Goal: Information Seeking & Learning: Compare options

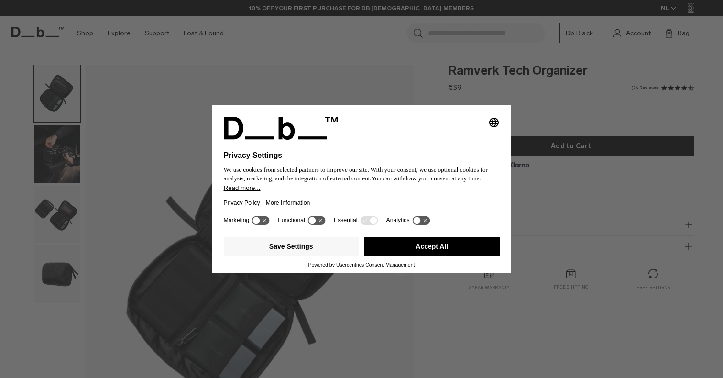
click at [427, 254] on button "Accept All" at bounding box center [431, 246] width 135 height 19
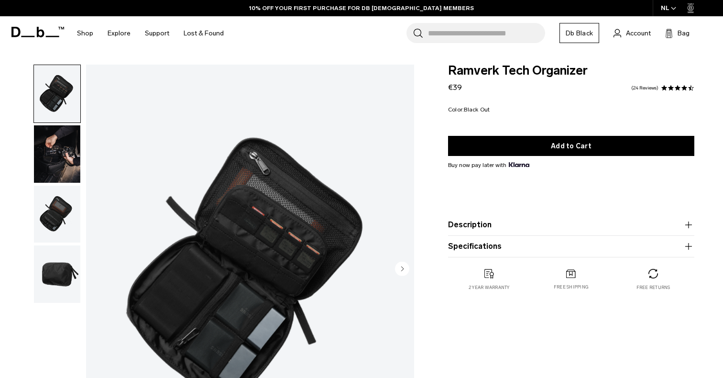
scroll to position [0, 0]
click at [65, 154] on img "button" at bounding box center [57, 153] width 46 height 57
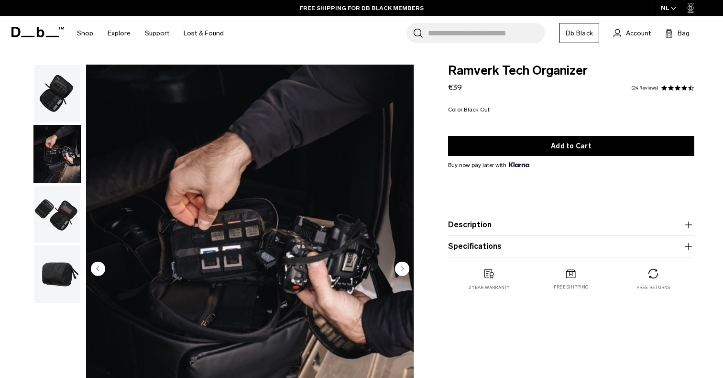
click at [56, 99] on img "button" at bounding box center [57, 93] width 46 height 57
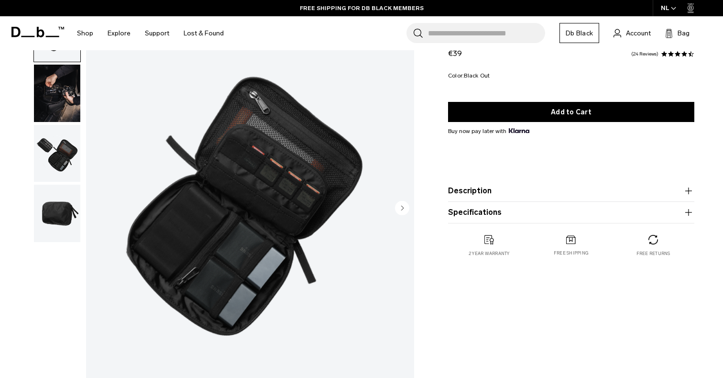
scroll to position [61, 0]
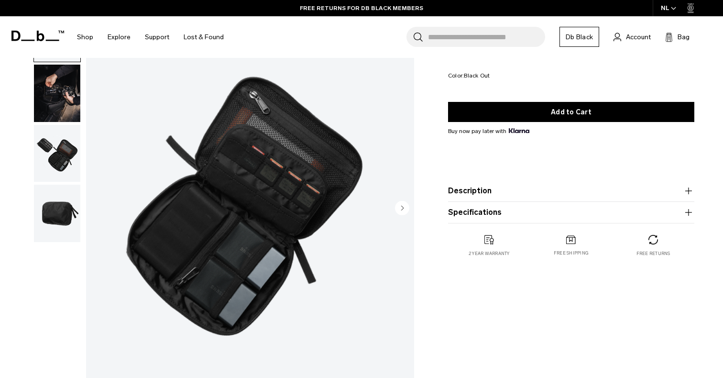
click at [67, 168] on img "button" at bounding box center [57, 153] width 46 height 57
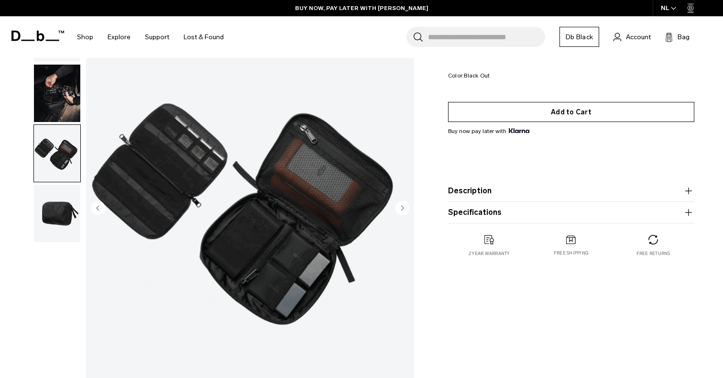
click at [563, 109] on button "Add to Cart" at bounding box center [571, 112] width 246 height 20
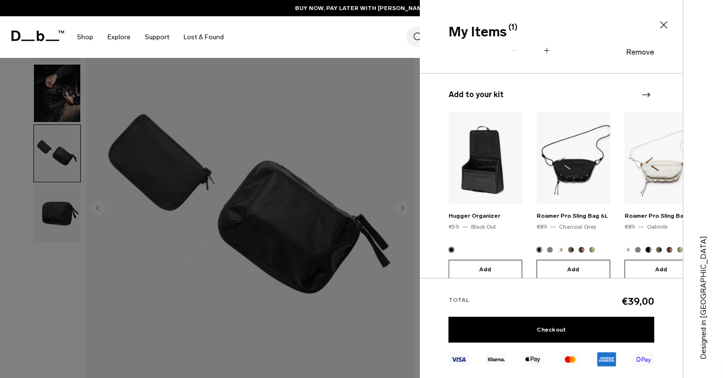
scroll to position [65, 0]
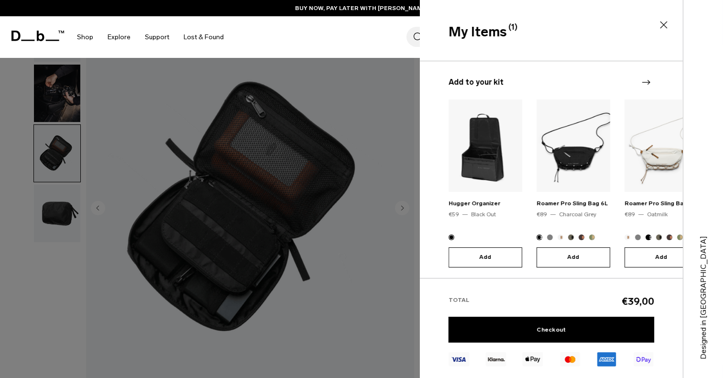
click at [345, 171] on div at bounding box center [361, 189] width 723 height 378
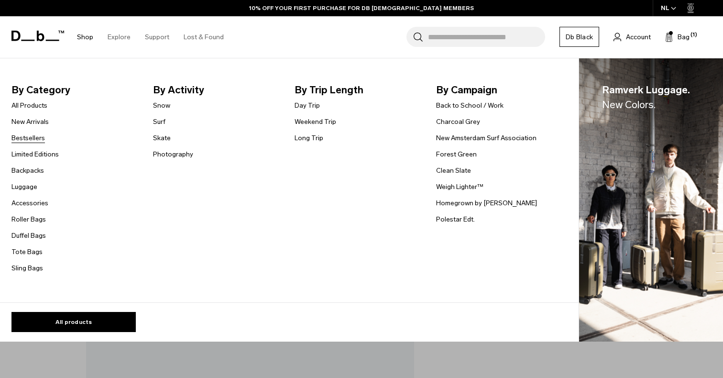
click at [19, 137] on link "Bestsellers" at bounding box center [27, 138] width 33 height 10
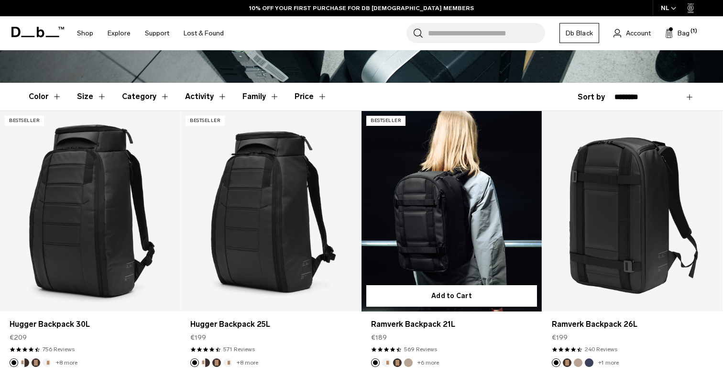
scroll to position [227, 0]
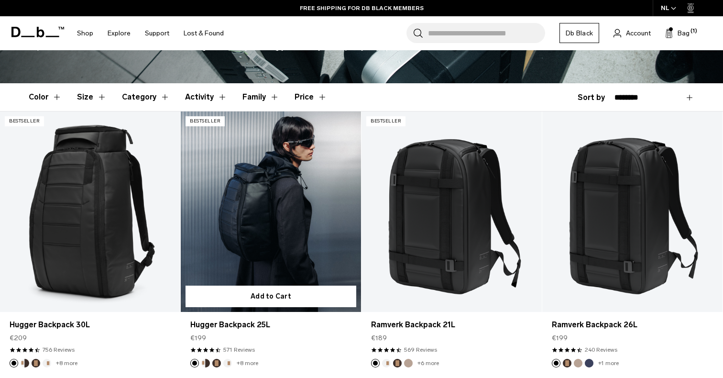
click at [274, 223] on link "Hugger Backpack 25L" at bounding box center [271, 211] width 180 height 200
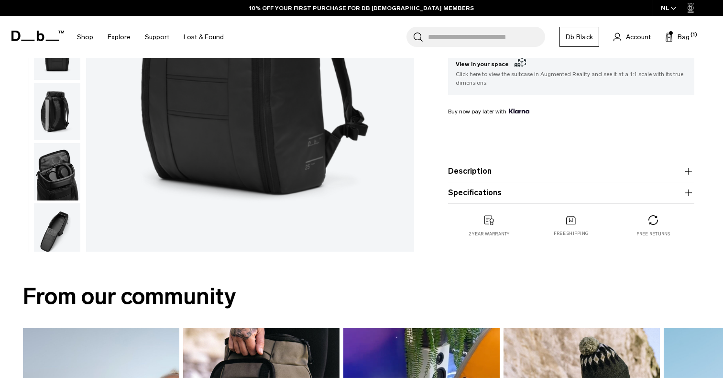
scroll to position [242, 0]
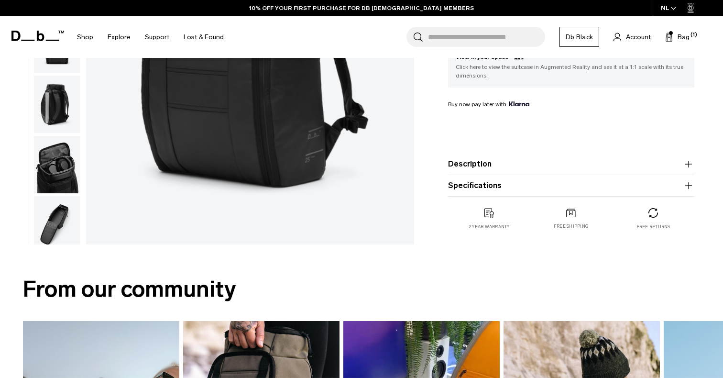
click at [53, 158] on img "button" at bounding box center [57, 164] width 46 height 57
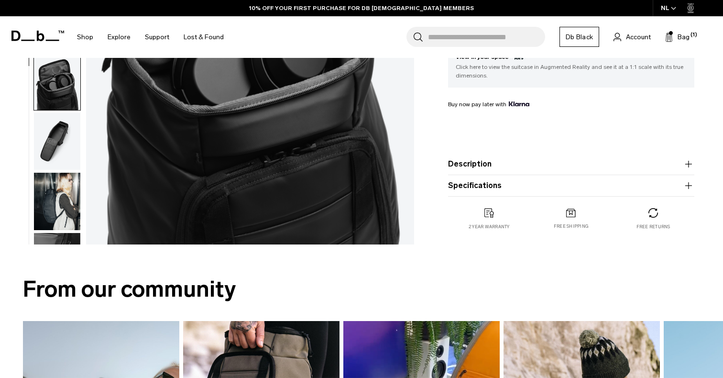
scroll to position [27, 0]
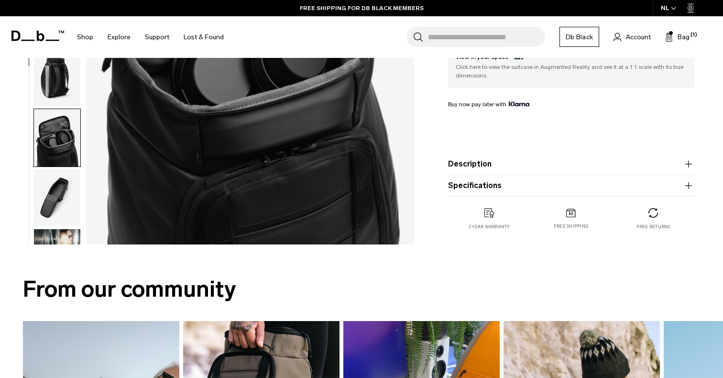
click at [45, 69] on img "button" at bounding box center [57, 77] width 46 height 57
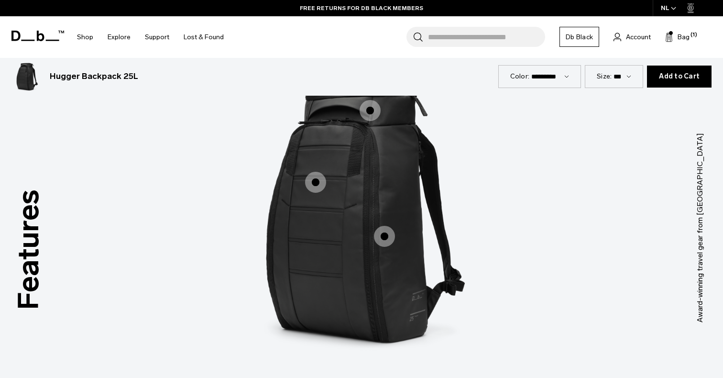
scroll to position [1290, 0]
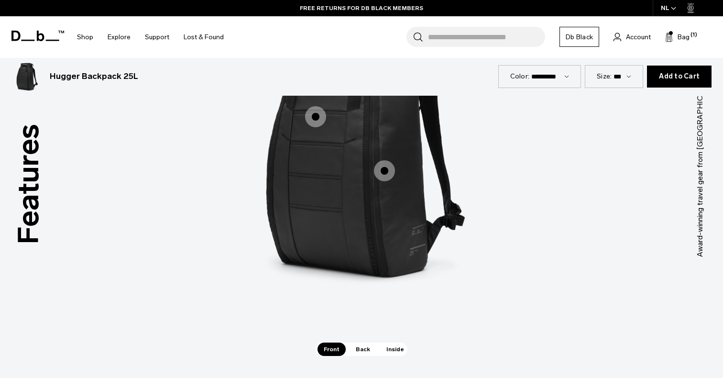
click at [372, 350] on span "Back" at bounding box center [362, 348] width 27 height 13
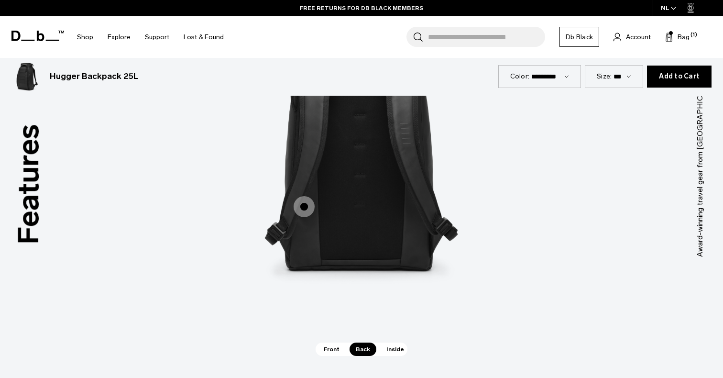
click at [311, 210] on span "2 / 3" at bounding box center [303, 206] width 21 height 21
click at [305, 209] on span "2 / 3" at bounding box center [303, 206] width 21 height 21
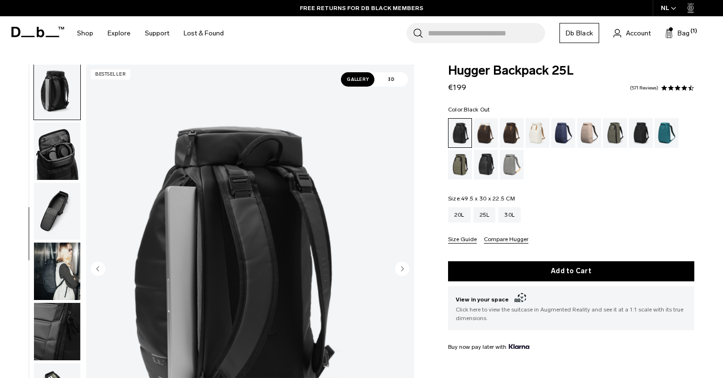
scroll to position [0, 0]
click at [492, 131] on div "Cappuccino" at bounding box center [486, 133] width 24 height 30
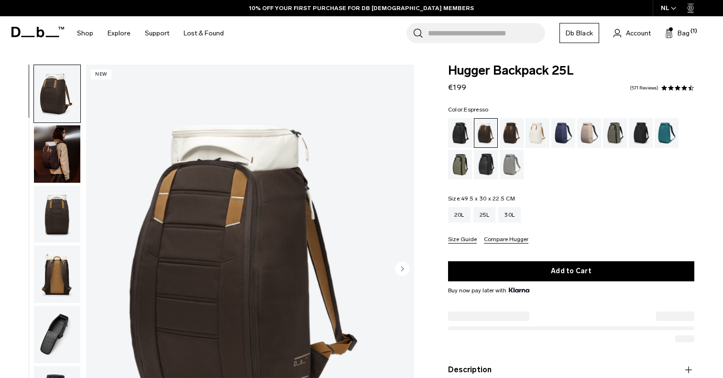
click at [509, 131] on div "Espresso" at bounding box center [511, 133] width 24 height 30
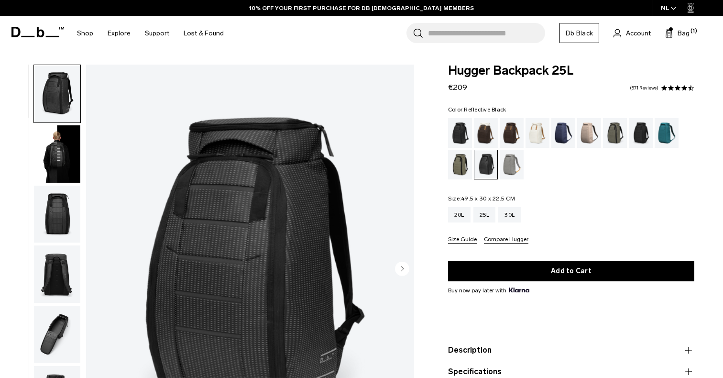
click at [454, 135] on div "Black Out" at bounding box center [460, 133] width 24 height 30
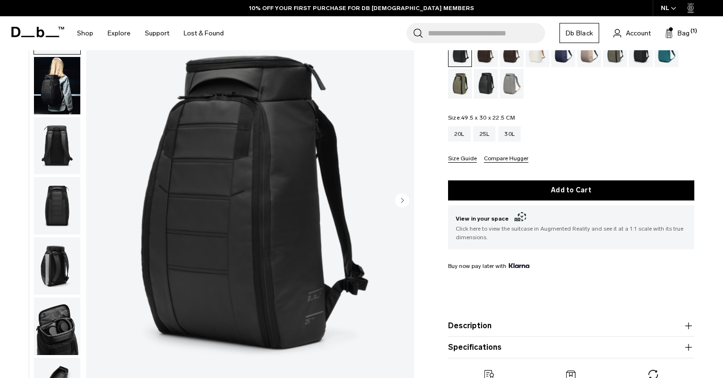
scroll to position [140, 0]
